Goal: Navigation & Orientation: Find specific page/section

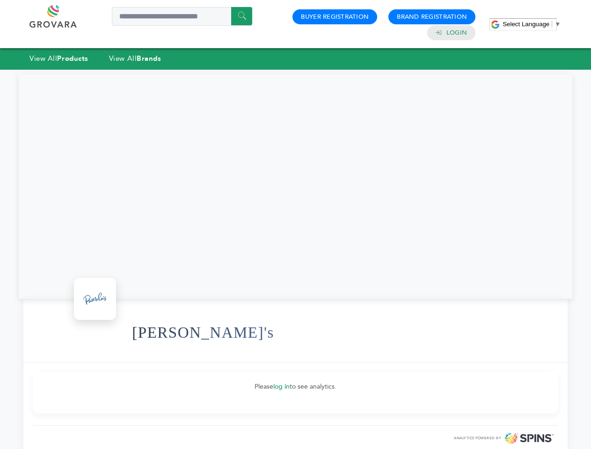
click at [531, 24] on span "Select Language" at bounding box center [525, 24] width 47 height 7
